Goal: Task Accomplishment & Management: Manage account settings

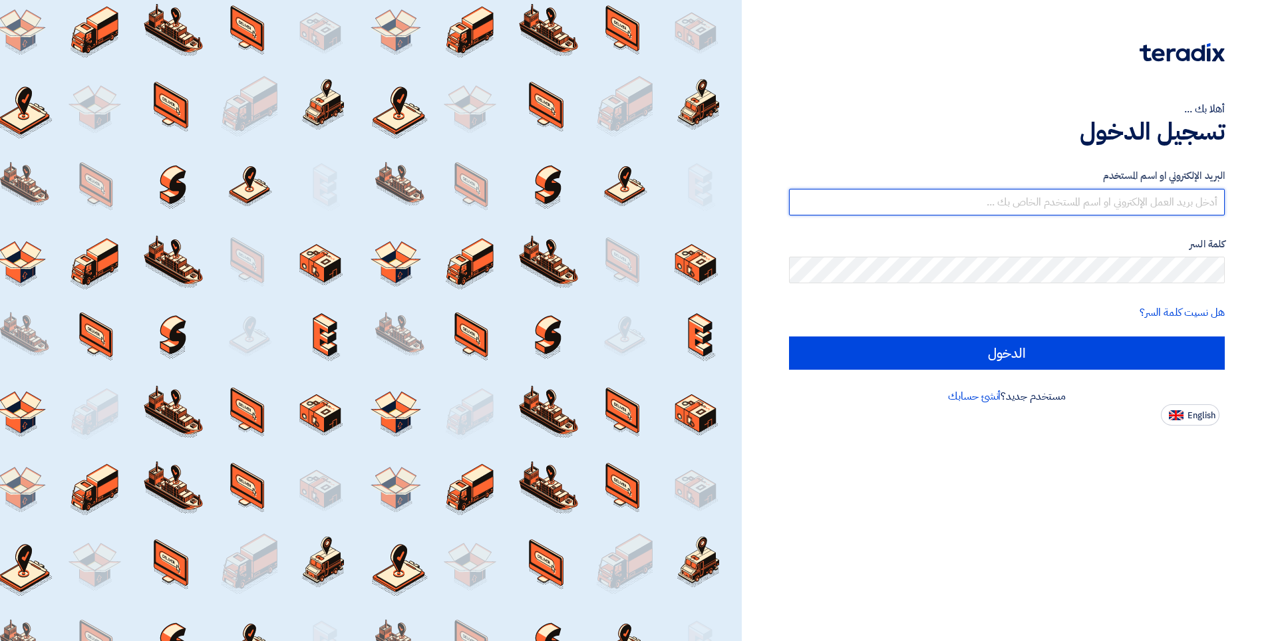
click at [1052, 200] on input "text" at bounding box center [1007, 202] width 436 height 27
type input "sales5@qualityeg.com"
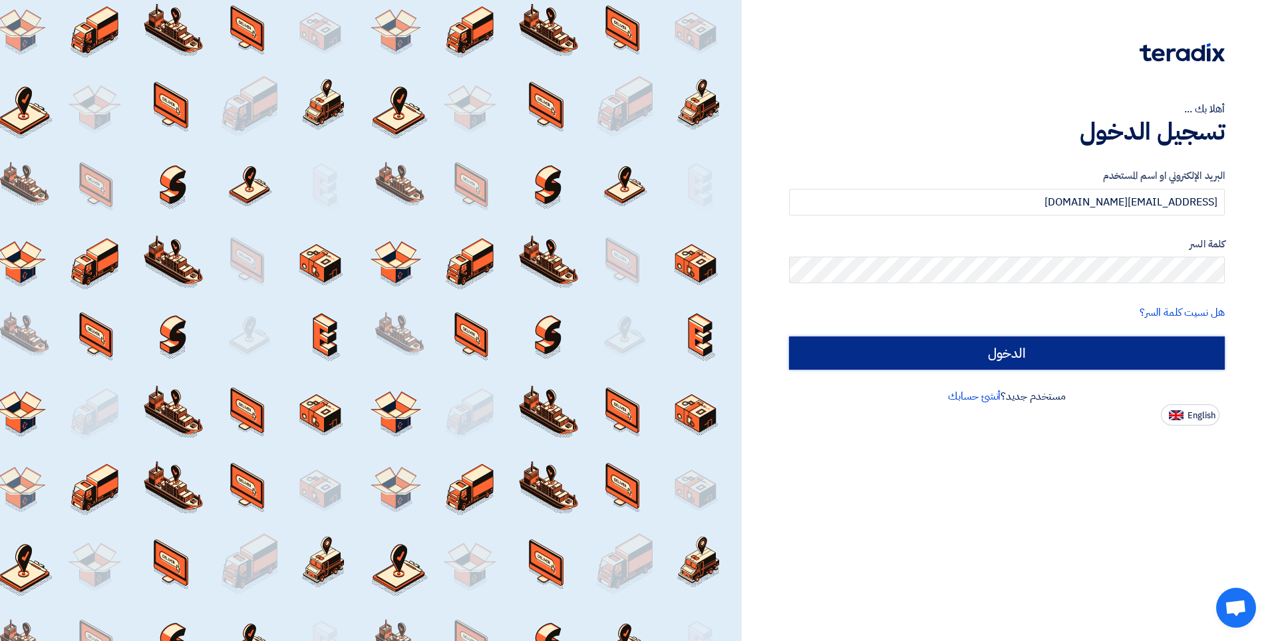
click at [1004, 356] on input "الدخول" at bounding box center [1007, 353] width 436 height 33
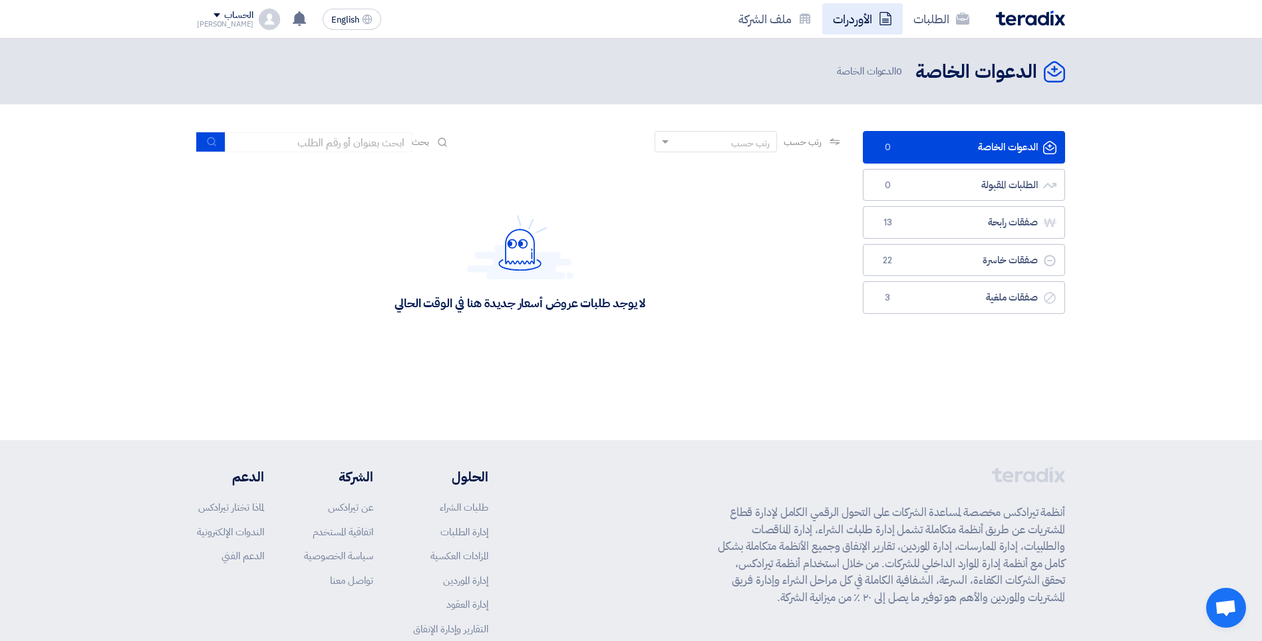
click at [868, 18] on link "الأوردرات" at bounding box center [862, 18] width 80 height 31
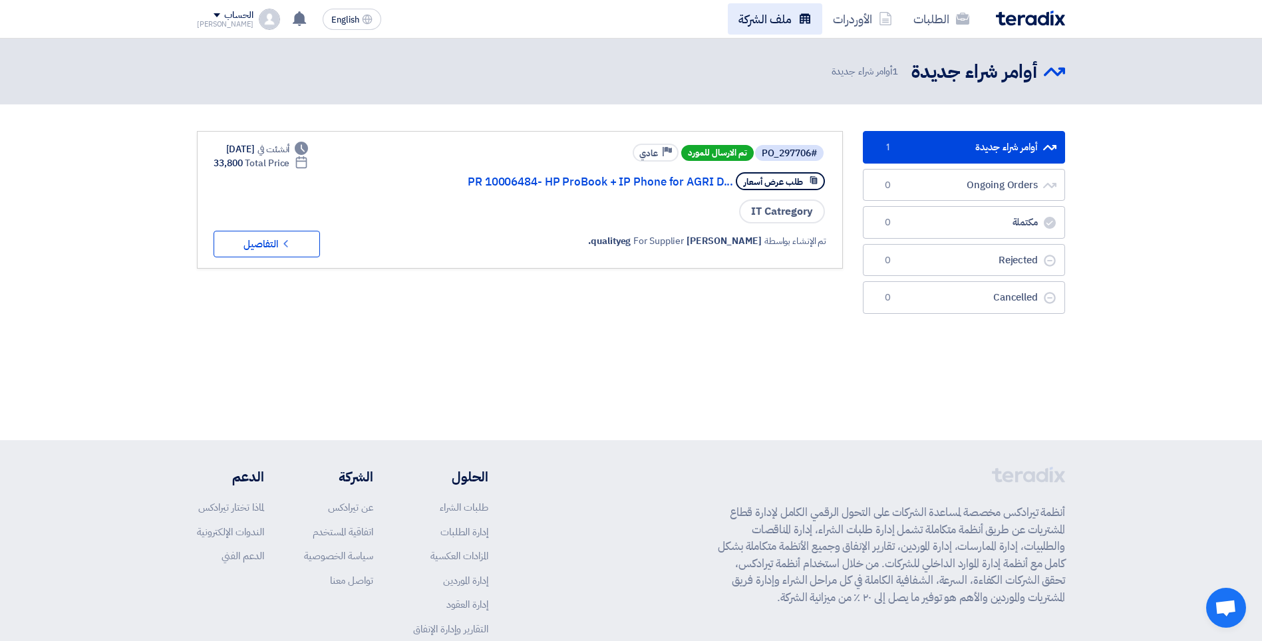
click at [777, 19] on link "ملف الشركة" at bounding box center [775, 18] width 94 height 31
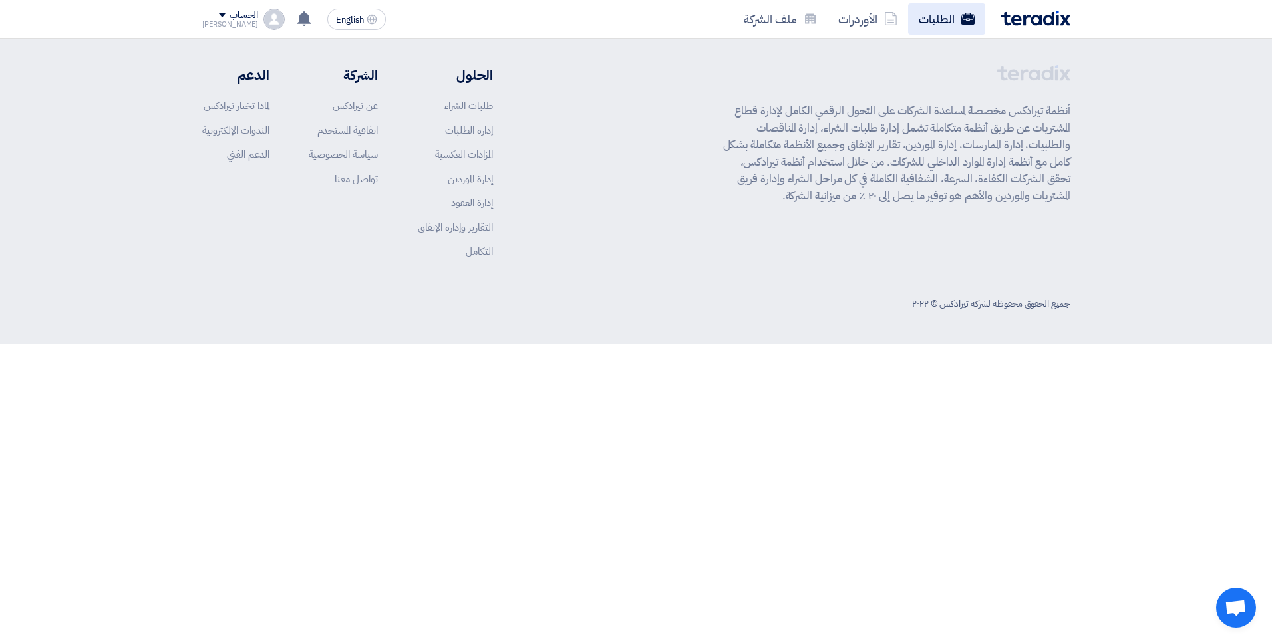
click at [943, 19] on link "الطلبات" at bounding box center [946, 18] width 77 height 31
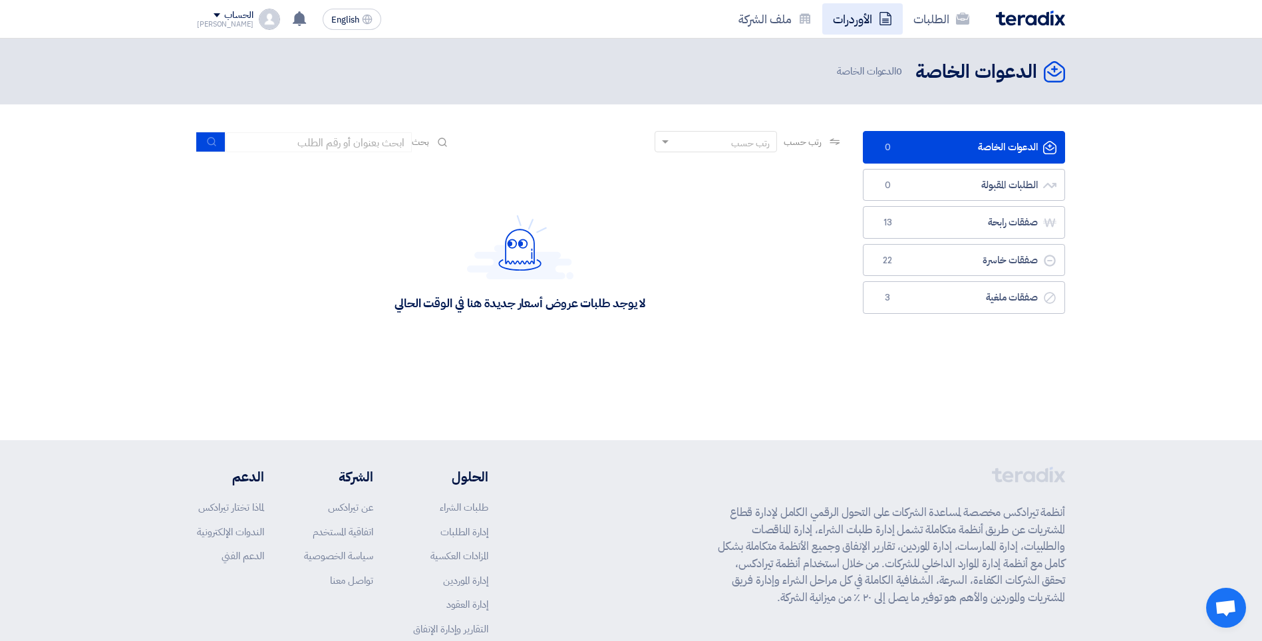
click at [857, 18] on link "الأوردرات" at bounding box center [862, 18] width 80 height 31
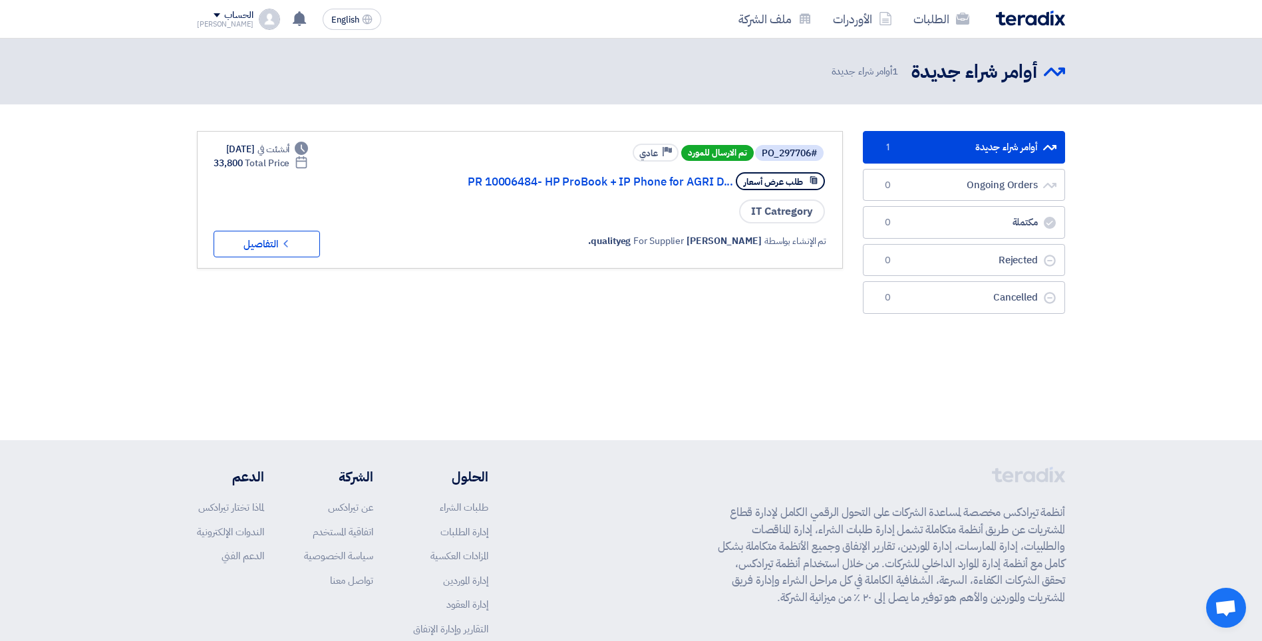
click at [945, 139] on link "أوامر شراء جديدة أوامر شراء جديدة 1" at bounding box center [964, 147] width 202 height 33
click at [277, 237] on button "Check details التفاصيل" at bounding box center [267, 244] width 106 height 27
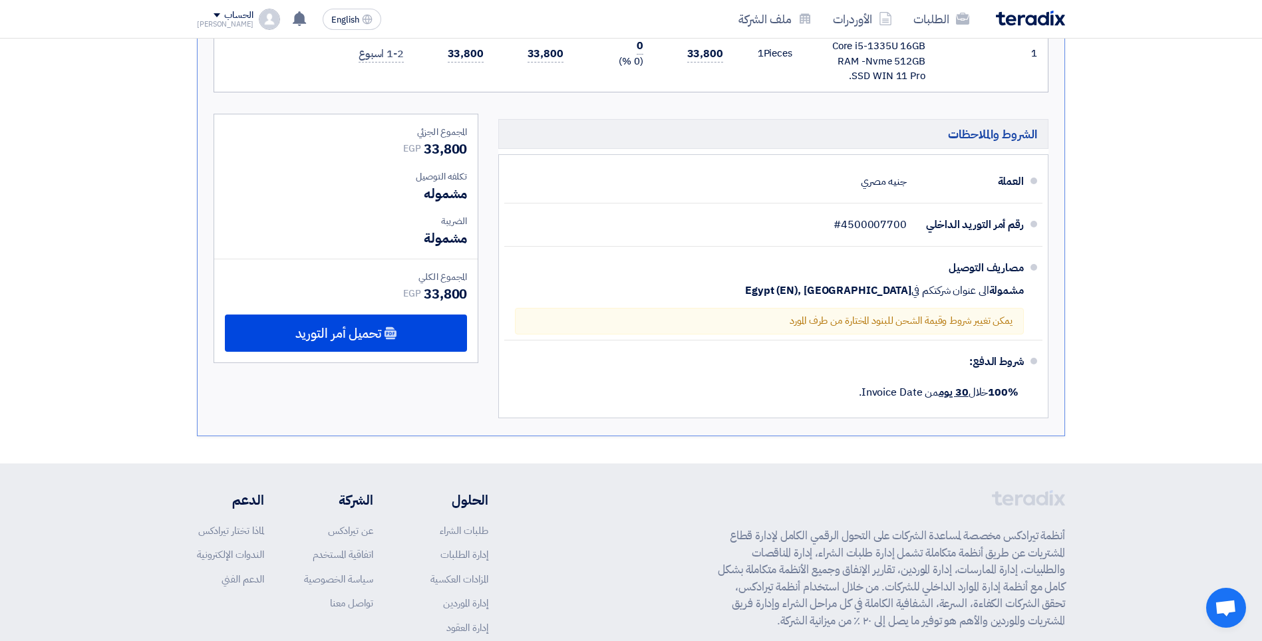
scroll to position [200, 0]
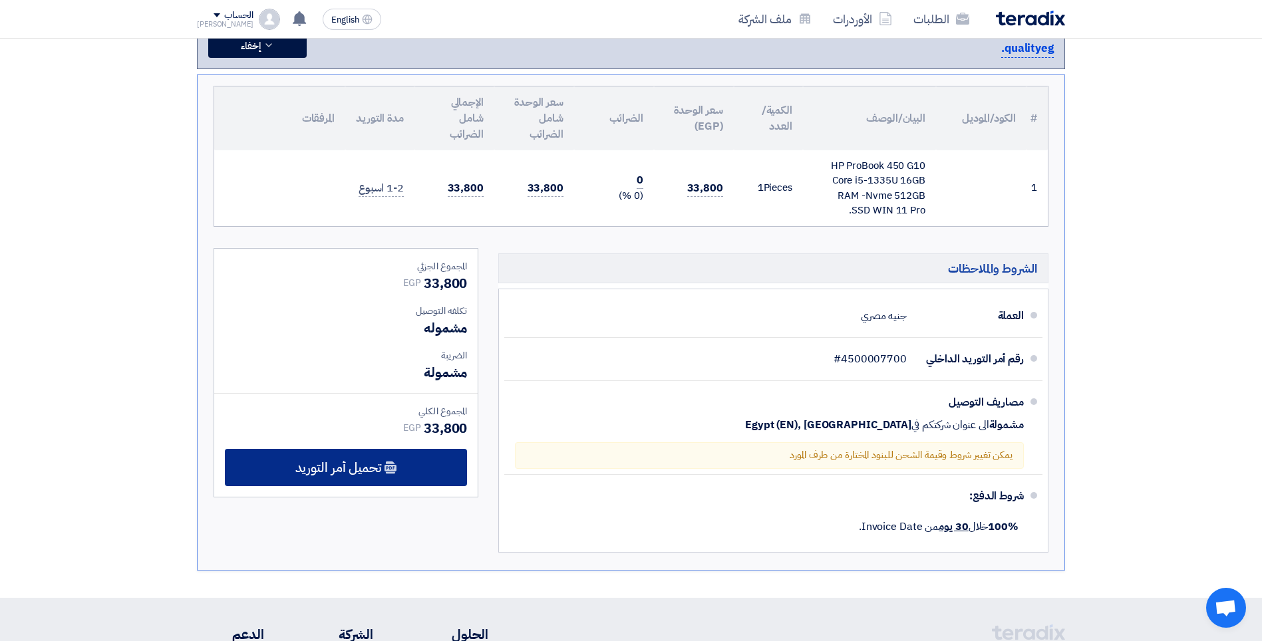
click at [341, 470] on span "تحميل أمر التوريد" at bounding box center [338, 468] width 86 height 12
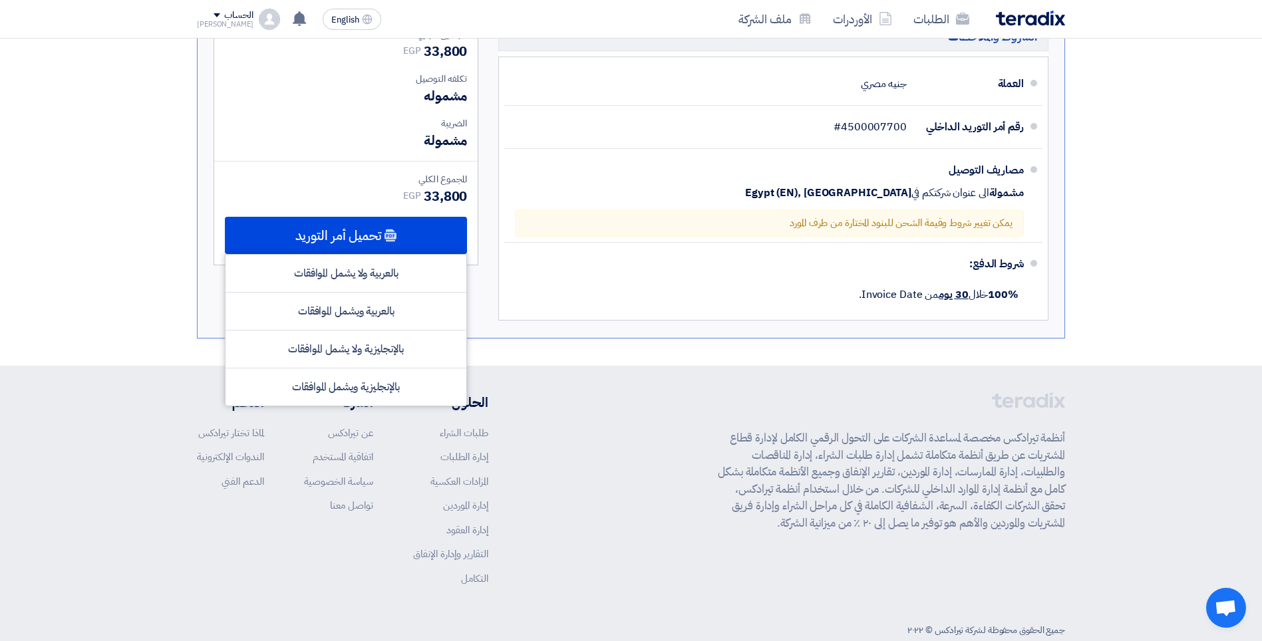
scroll to position [461, 0]
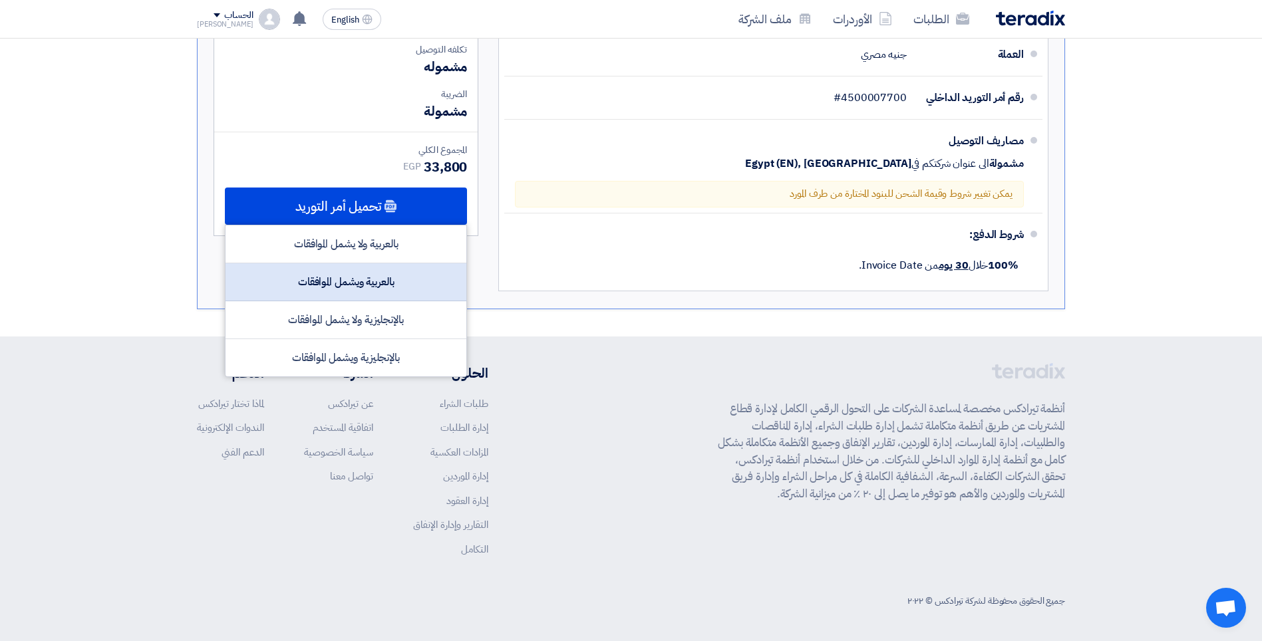
click at [337, 291] on div "بالعربية ويشمل الموافقات" at bounding box center [346, 282] width 241 height 38
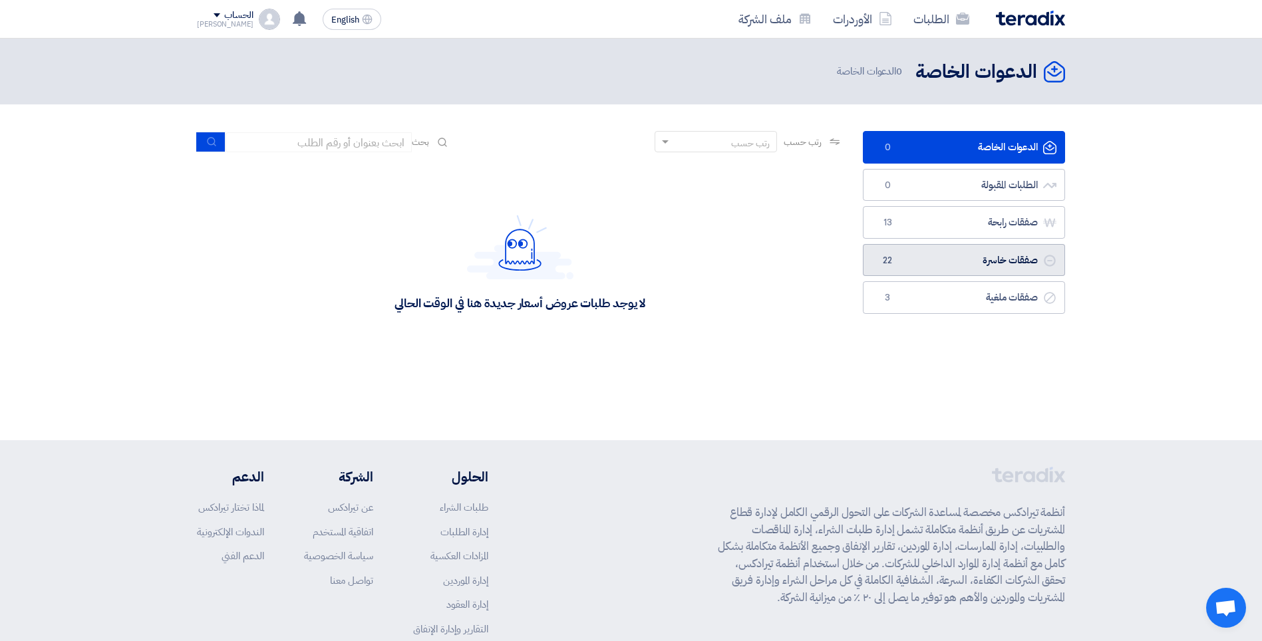
click at [934, 255] on link "صفقات خاسرة صفقات خاسرة 22" at bounding box center [964, 260] width 202 height 33
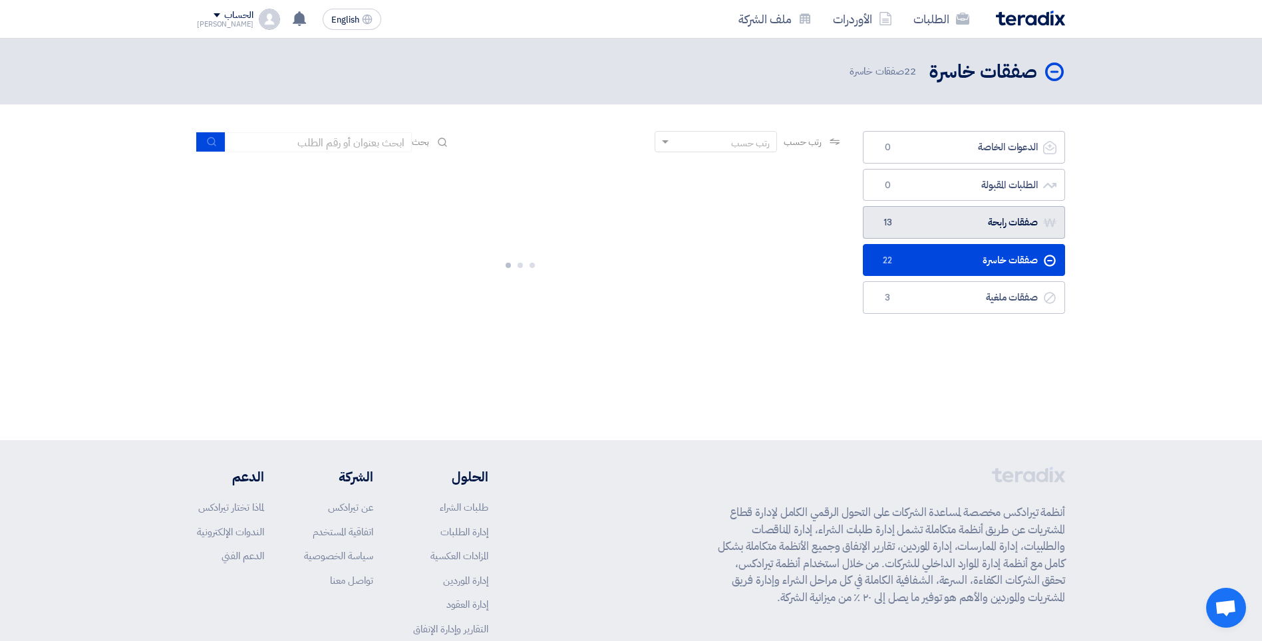
click at [924, 228] on link "صفقات رابحة صفقات رابحة 13" at bounding box center [964, 222] width 202 height 33
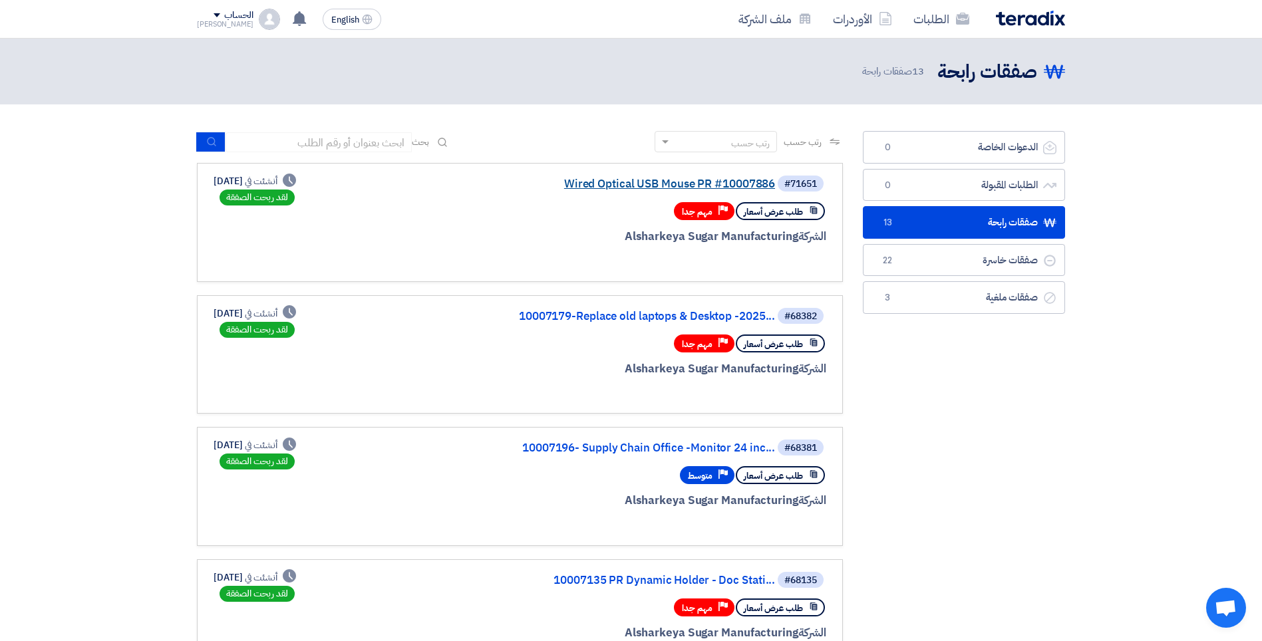
click at [701, 182] on link "Wired Optical USB Mouse PR #10007886" at bounding box center [642, 184] width 266 height 12
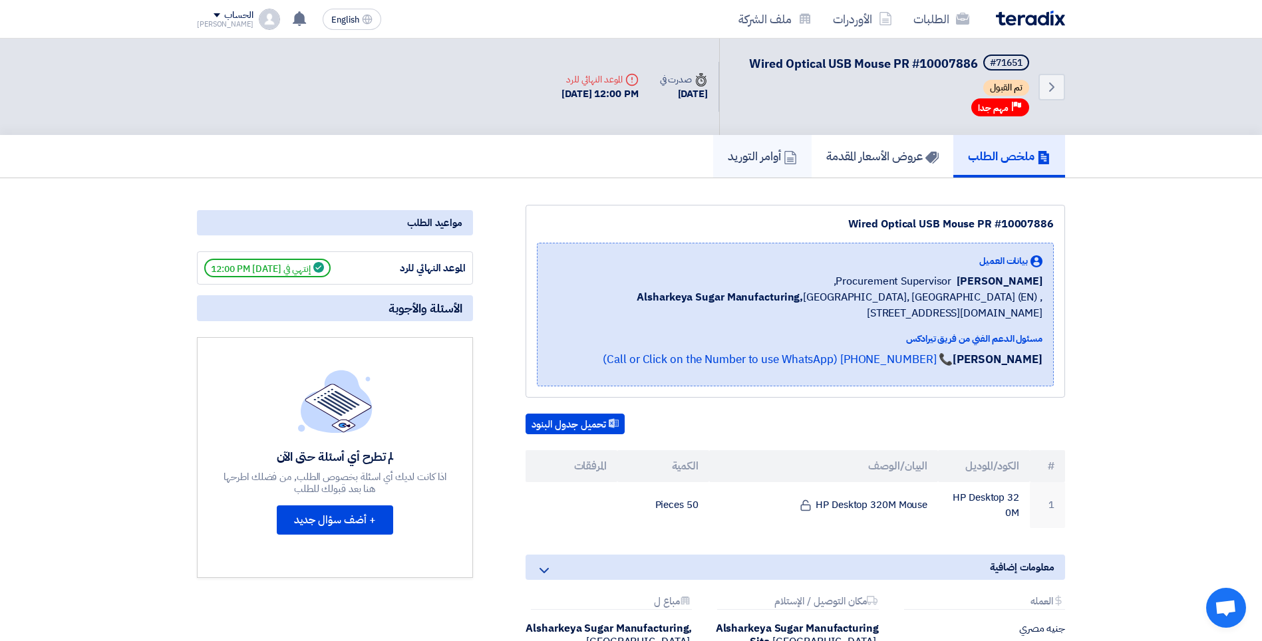
click at [762, 159] on h5 "أوامر التوريد" at bounding box center [762, 155] width 69 height 15
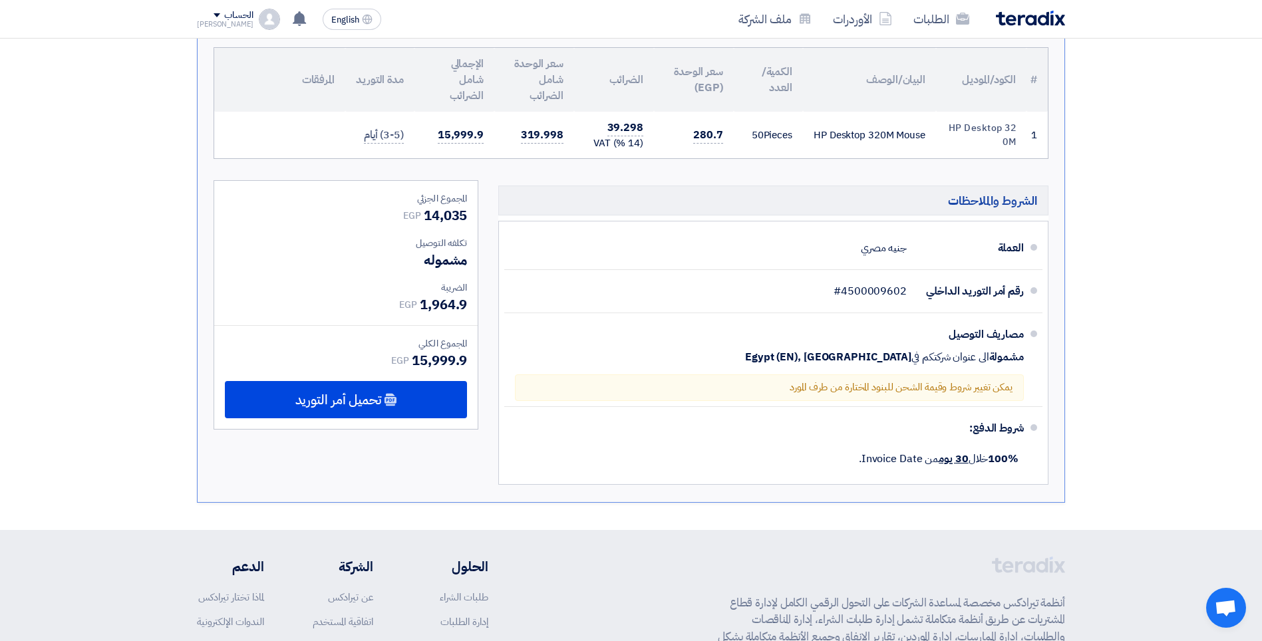
scroll to position [266, 0]
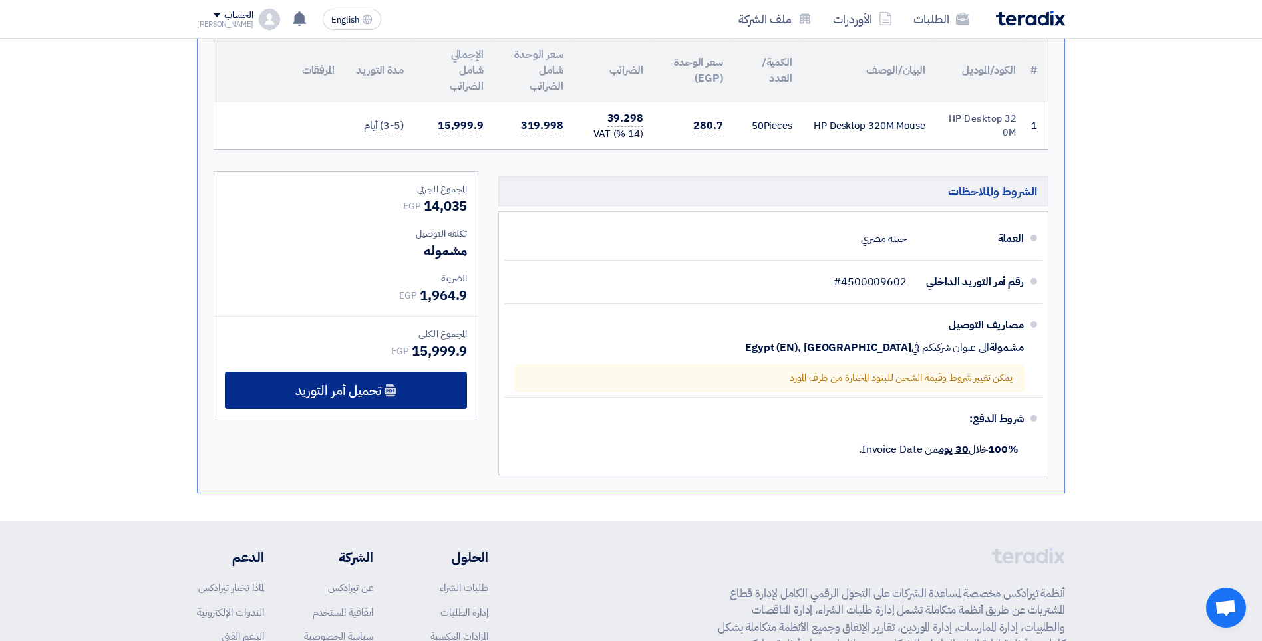
click at [321, 389] on span "تحميل أمر التوريد" at bounding box center [338, 391] width 86 height 12
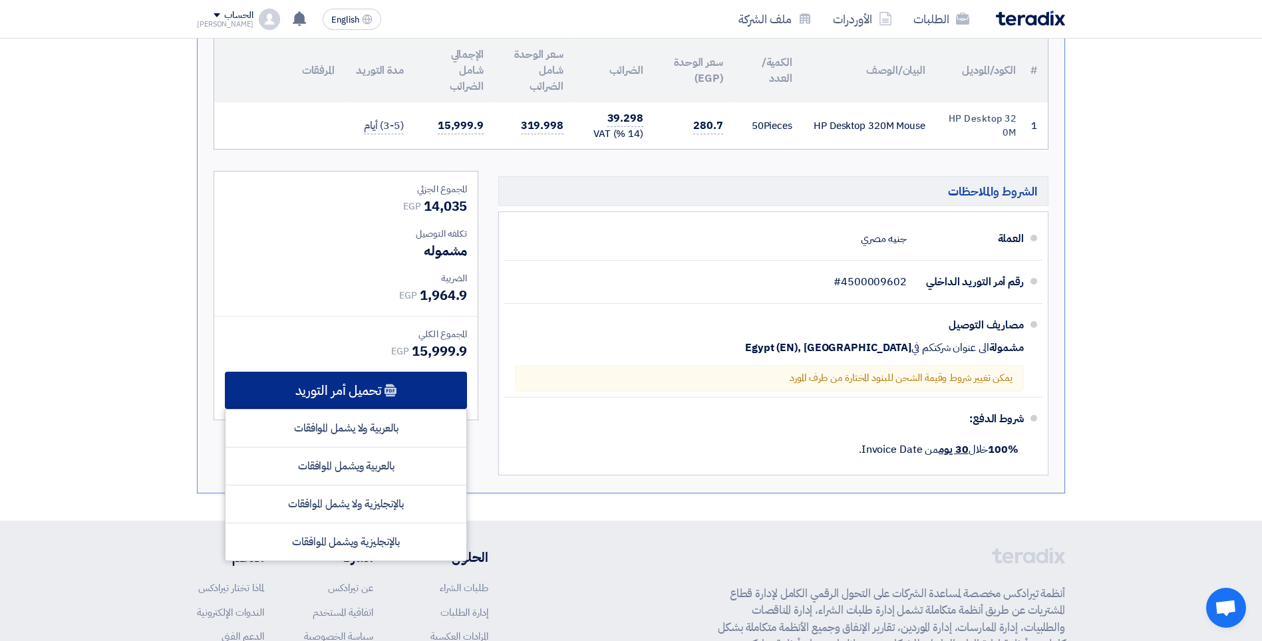
click at [337, 390] on span "تحميل أمر التوريد" at bounding box center [338, 391] width 86 height 12
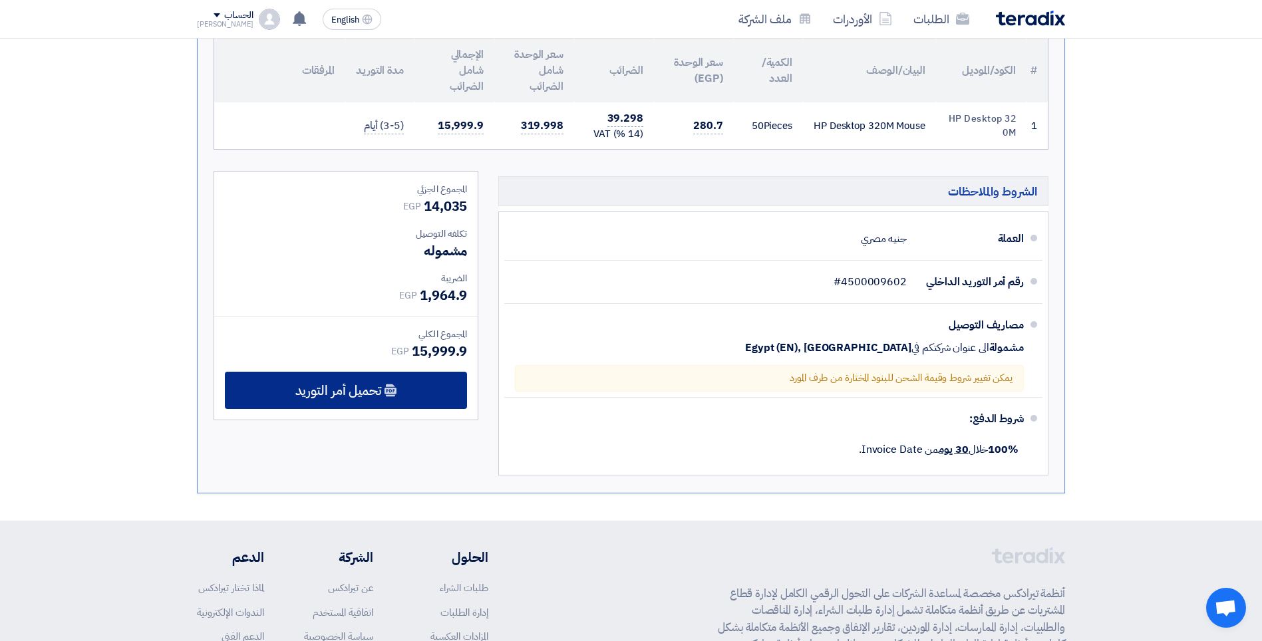
click at [334, 396] on span "تحميل أمر التوريد" at bounding box center [338, 391] width 86 height 12
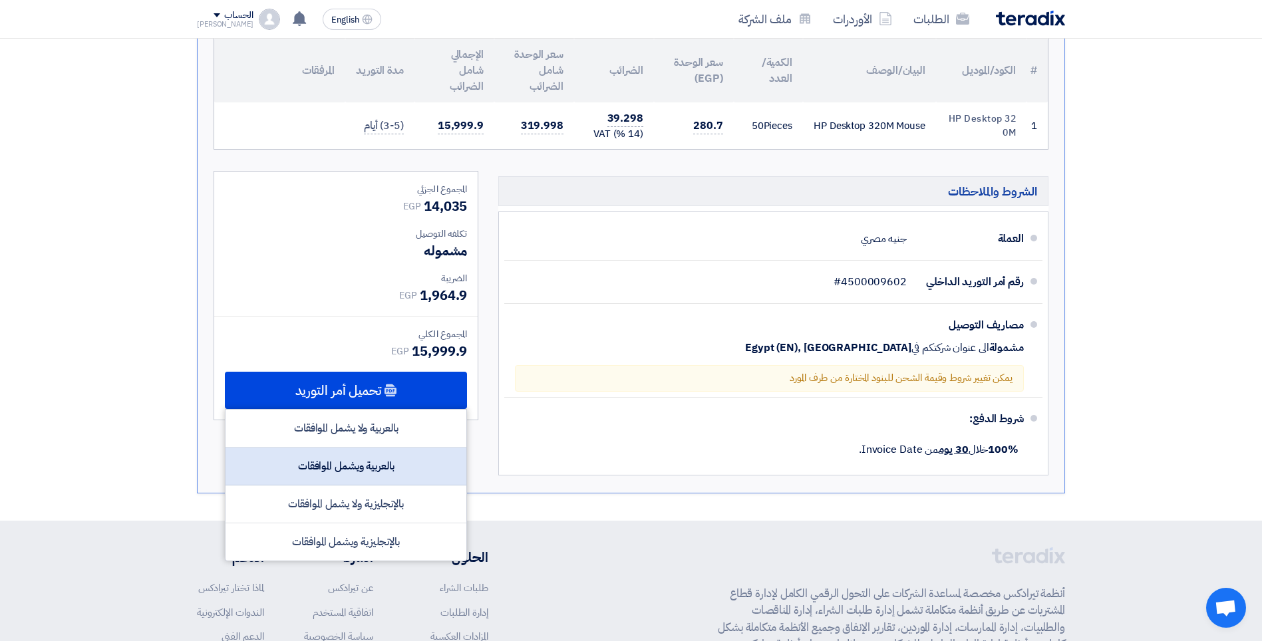
click at [361, 470] on div "بالعربية ويشمل الموافقات" at bounding box center [346, 467] width 241 height 38
